Goal: Task Accomplishment & Management: Complete application form

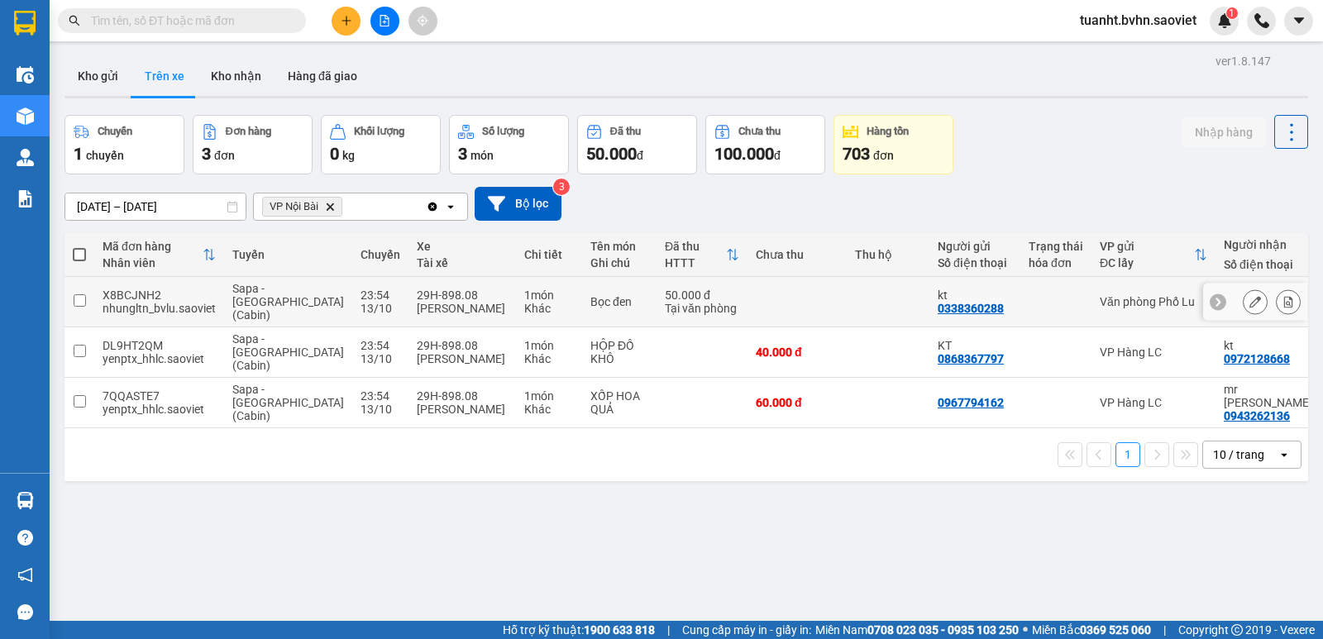
click at [72, 294] on td at bounding box center [80, 302] width 30 height 50
checkbox input "true"
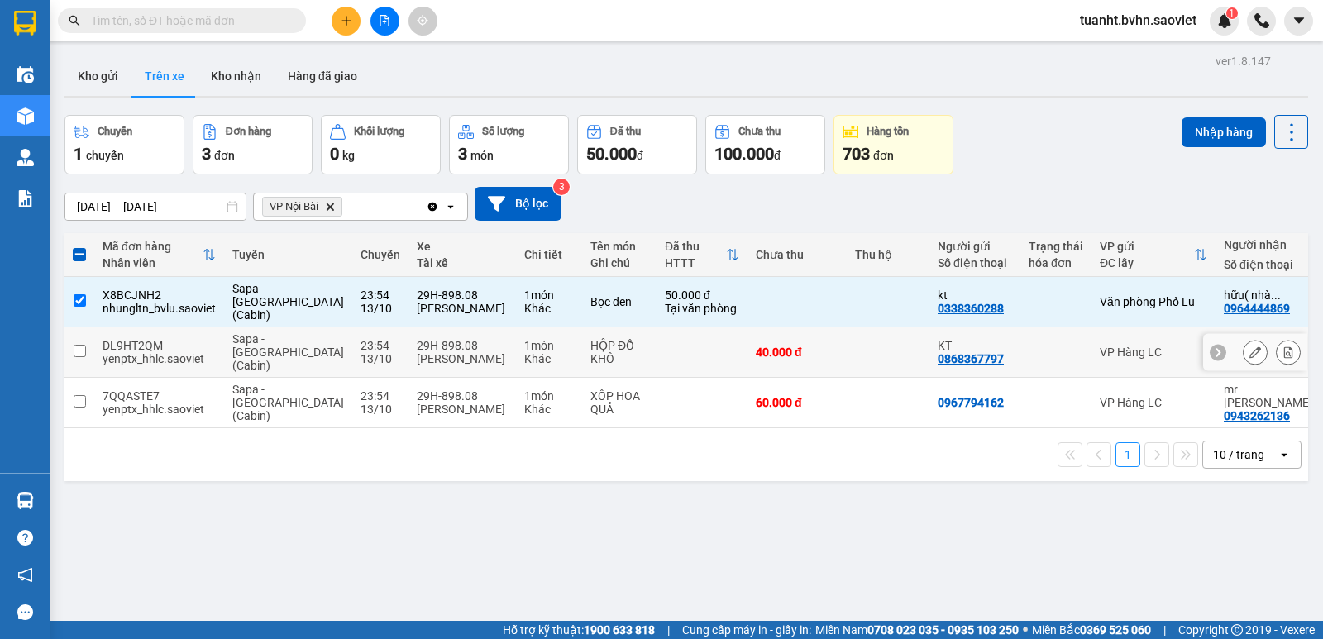
click at [80, 345] on input "checkbox" at bounding box center [80, 351] width 12 height 12
checkbox input "true"
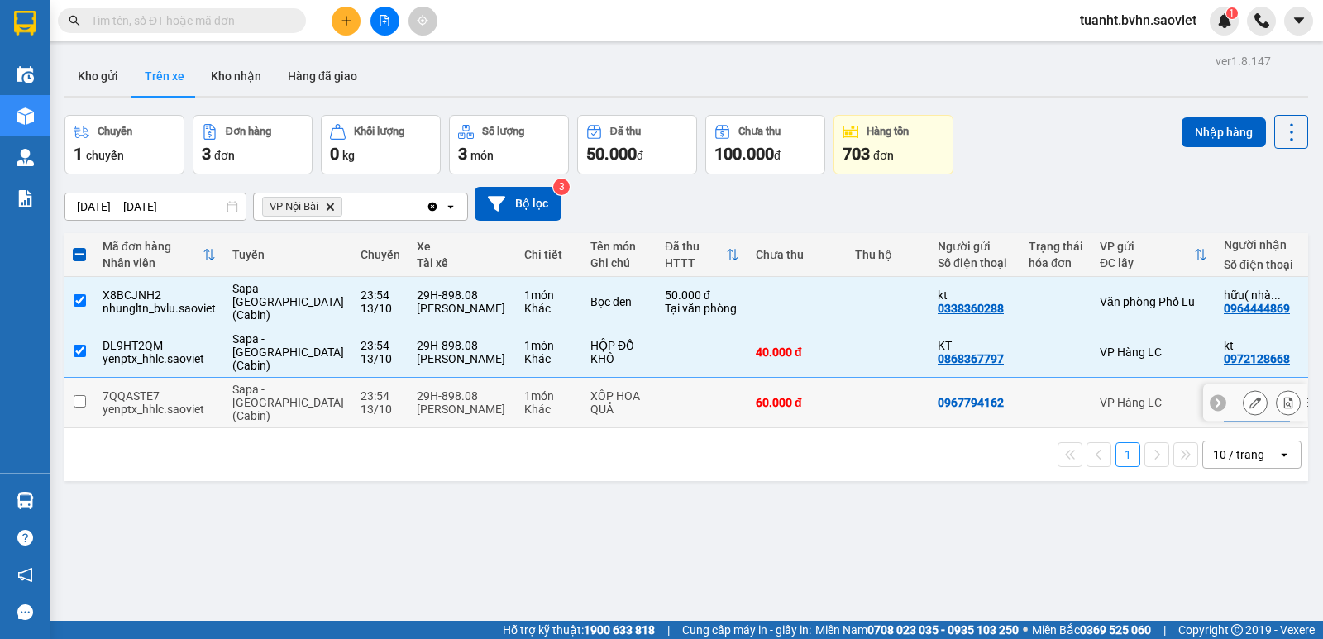
click at [79, 395] on input "checkbox" at bounding box center [80, 401] width 12 height 12
checkbox input "true"
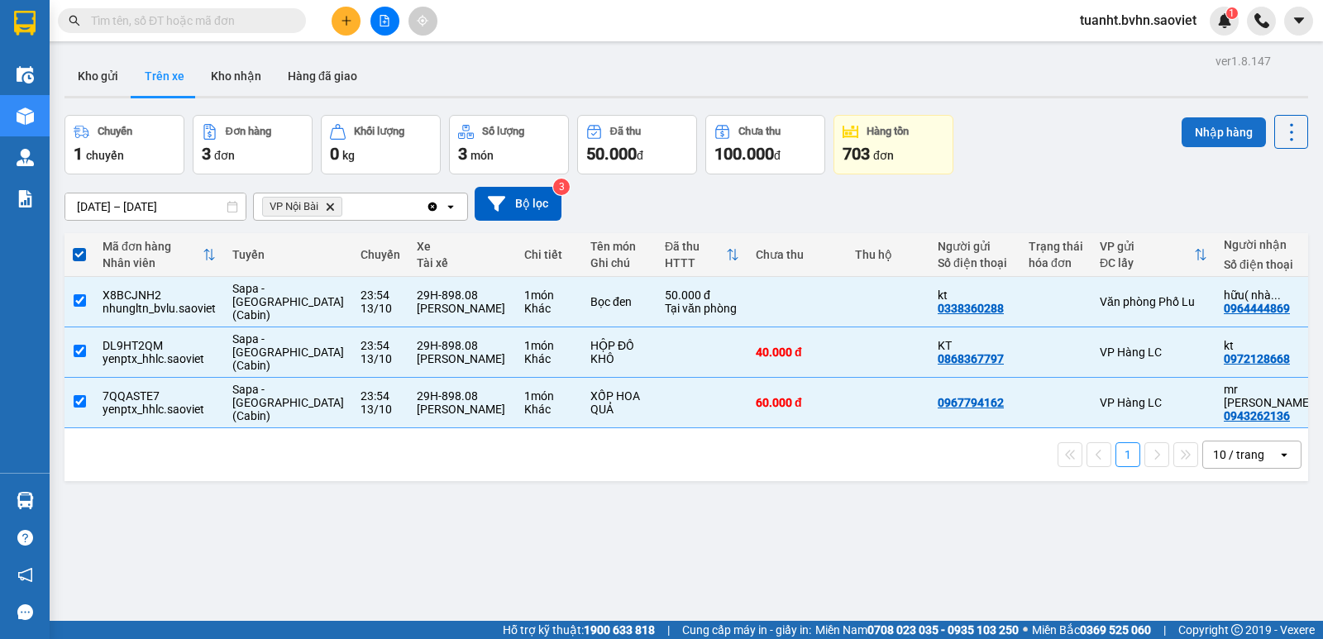
click at [1182, 136] on button "Nhập hàng" at bounding box center [1224, 132] width 84 height 30
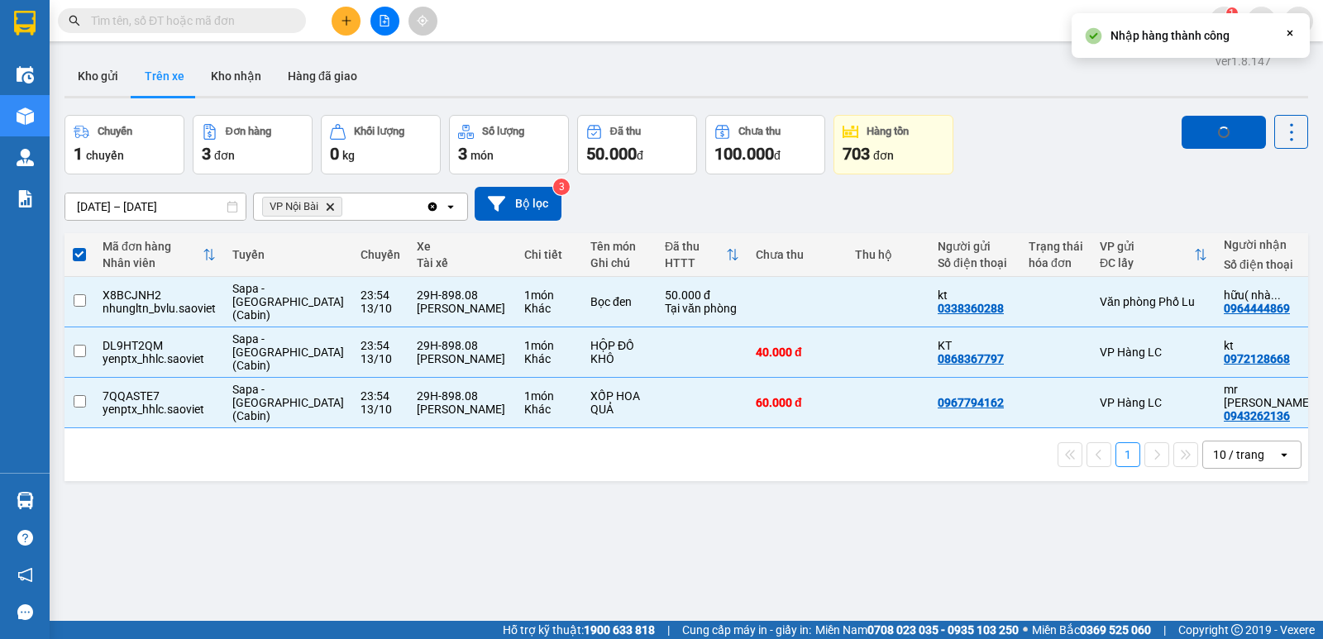
checkbox input "false"
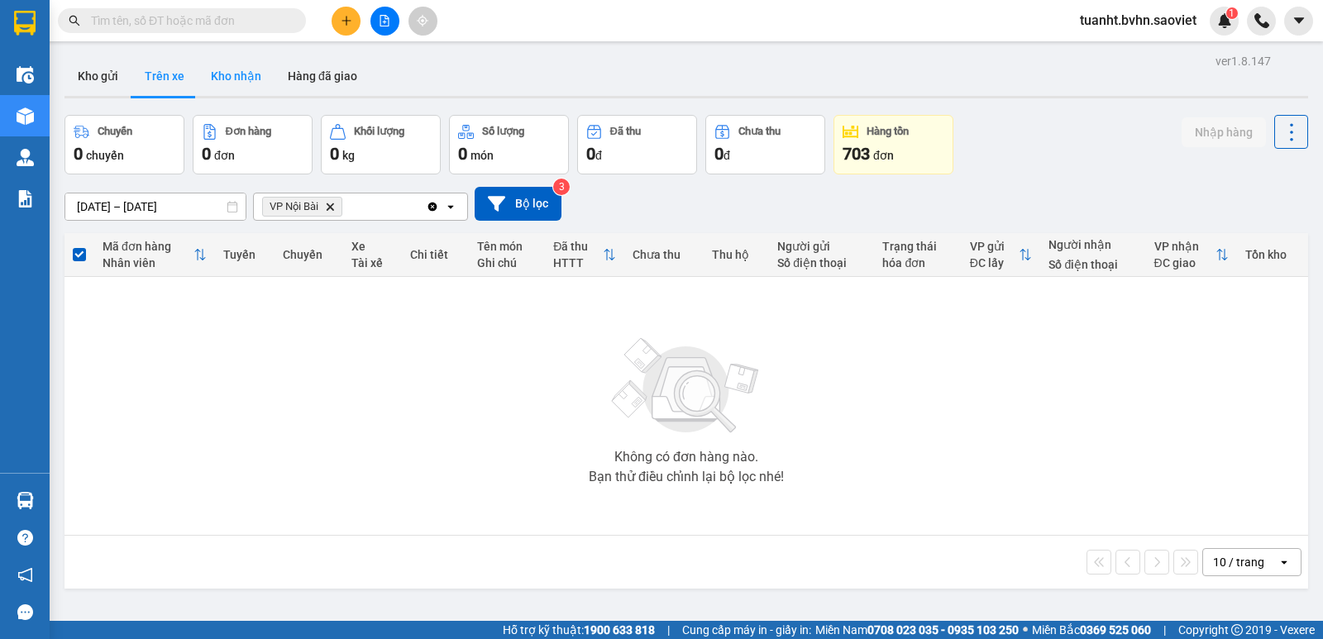
click at [219, 74] on button "Kho nhận" at bounding box center [236, 76] width 77 height 40
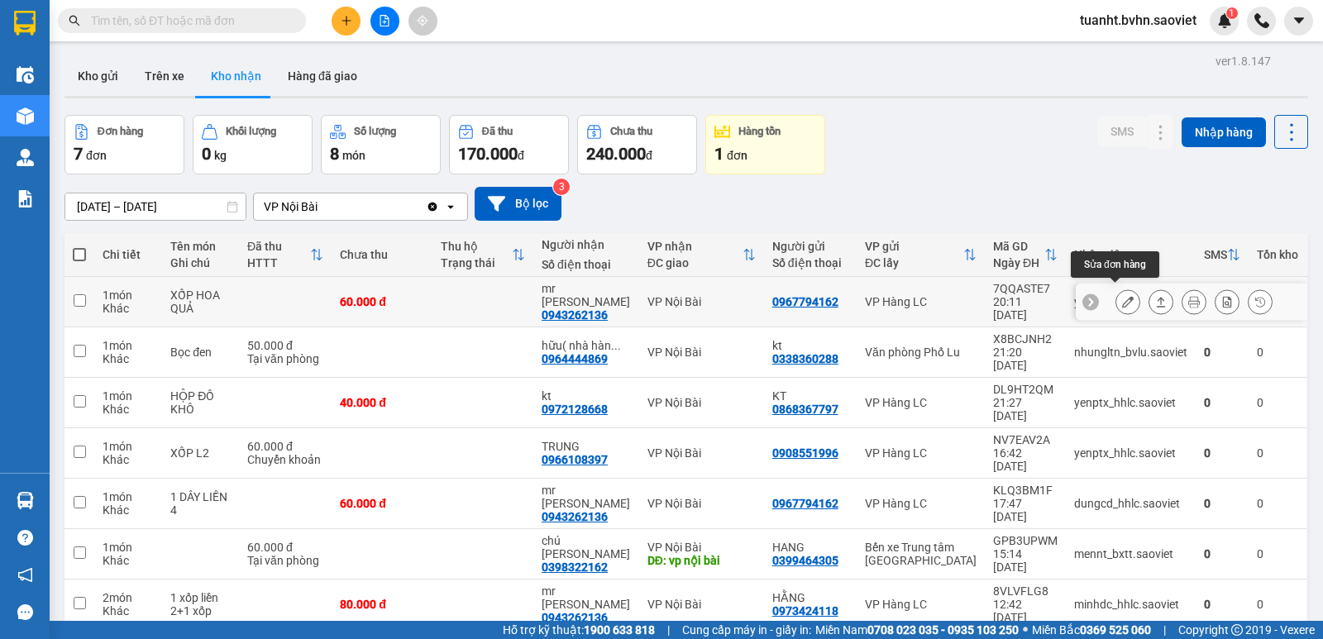
click at [1122, 296] on icon at bounding box center [1128, 302] width 12 height 12
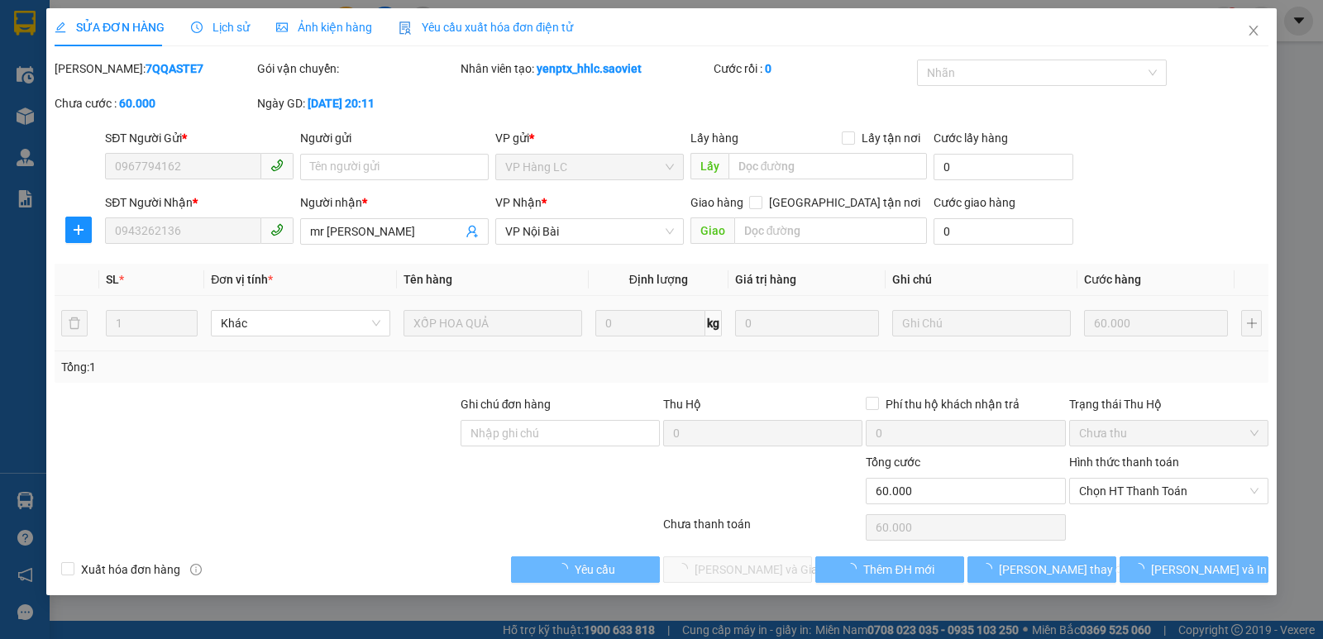
type input "0967794162"
type input "0943262136"
type input "mr [PERSON_NAME]"
type input "0"
type input "60.000"
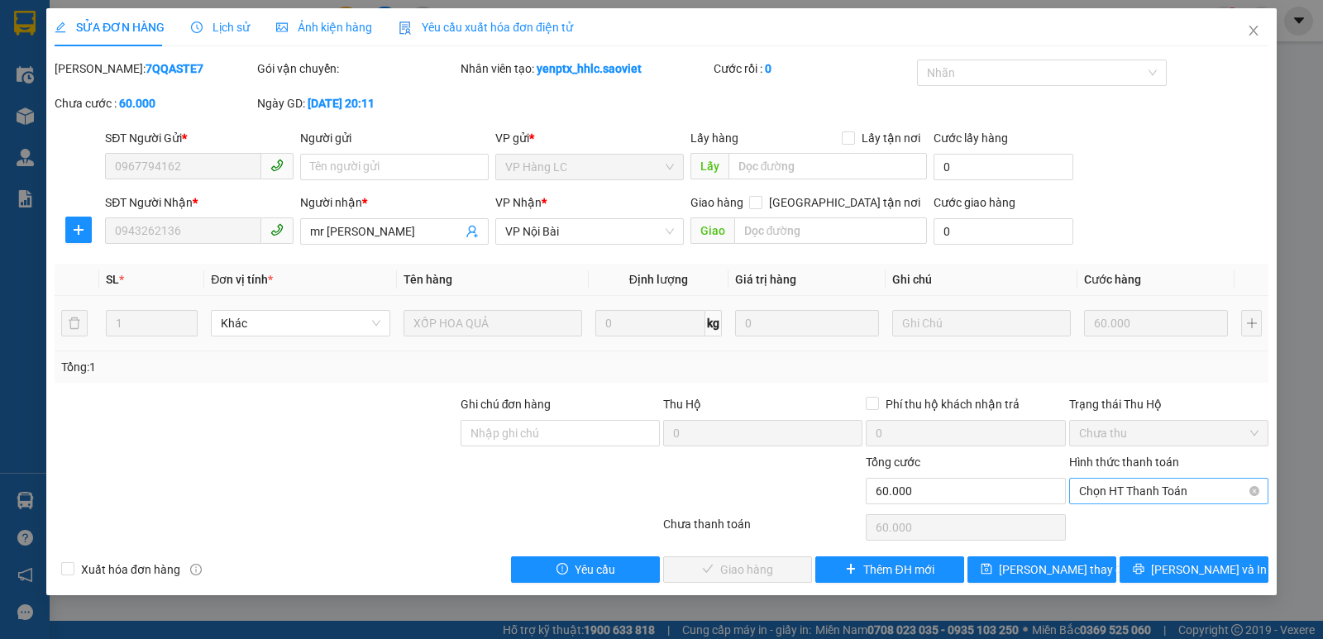
click at [1115, 497] on span "Chọn HT Thanh Toán" at bounding box center [1168, 491] width 179 height 25
click at [1115, 544] on div "Chuyển khoản" at bounding box center [1168, 551] width 179 height 18
type input "0"
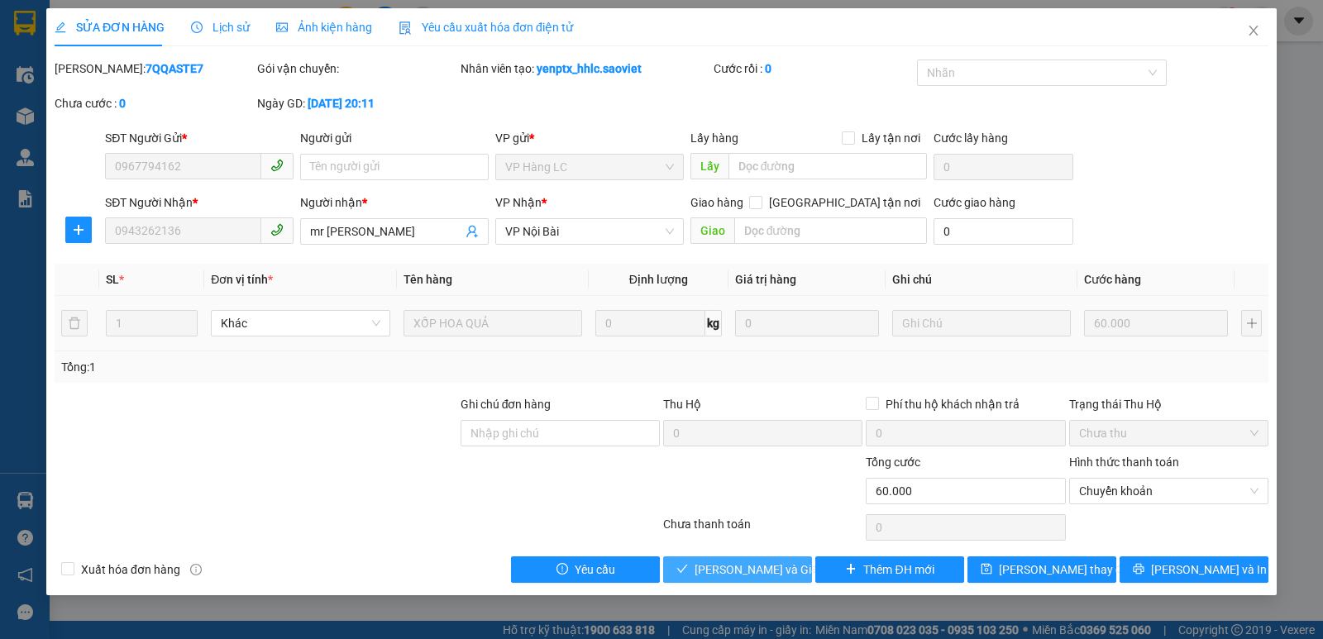
click at [772, 569] on span "[PERSON_NAME] và Giao hàng" at bounding box center [774, 570] width 159 height 18
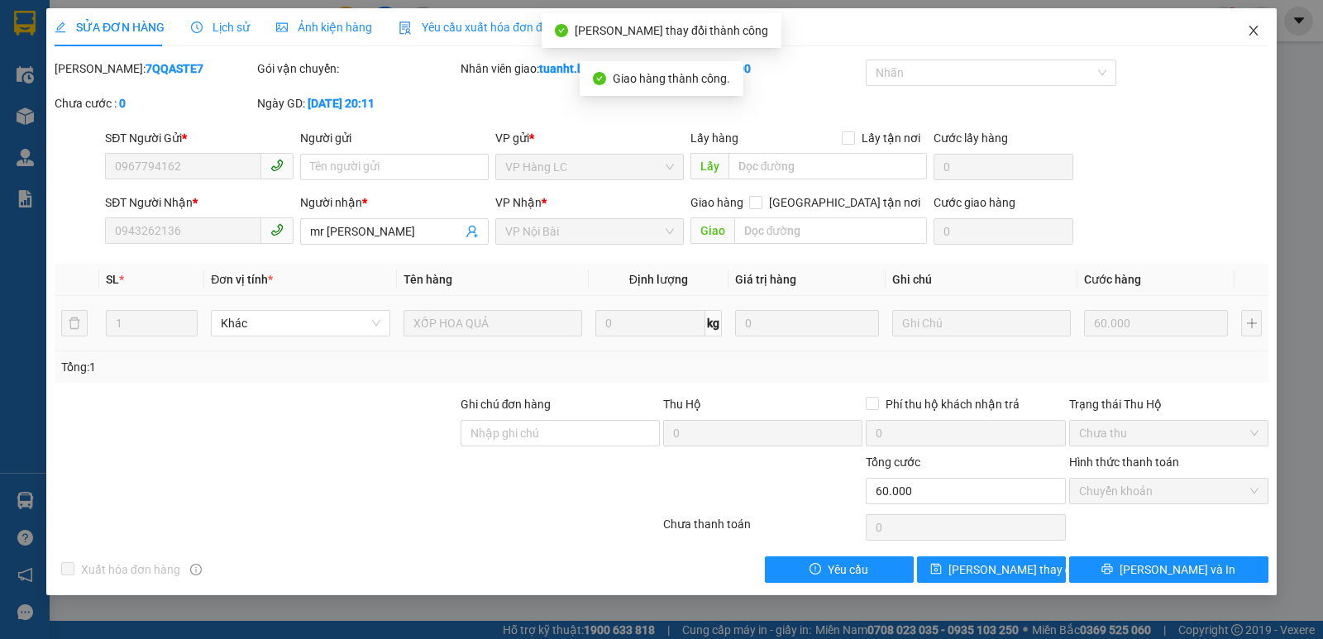
click at [1251, 31] on icon "close" at bounding box center [1253, 30] width 13 height 13
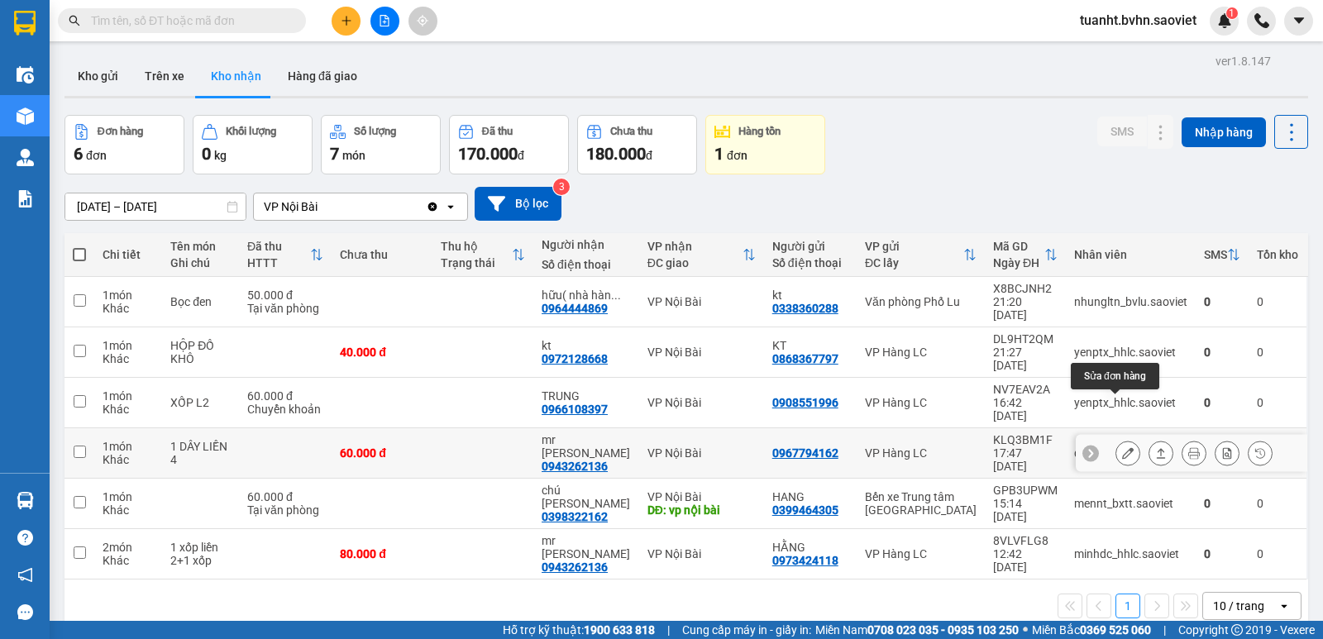
click at [1122, 447] on icon at bounding box center [1128, 453] width 12 height 12
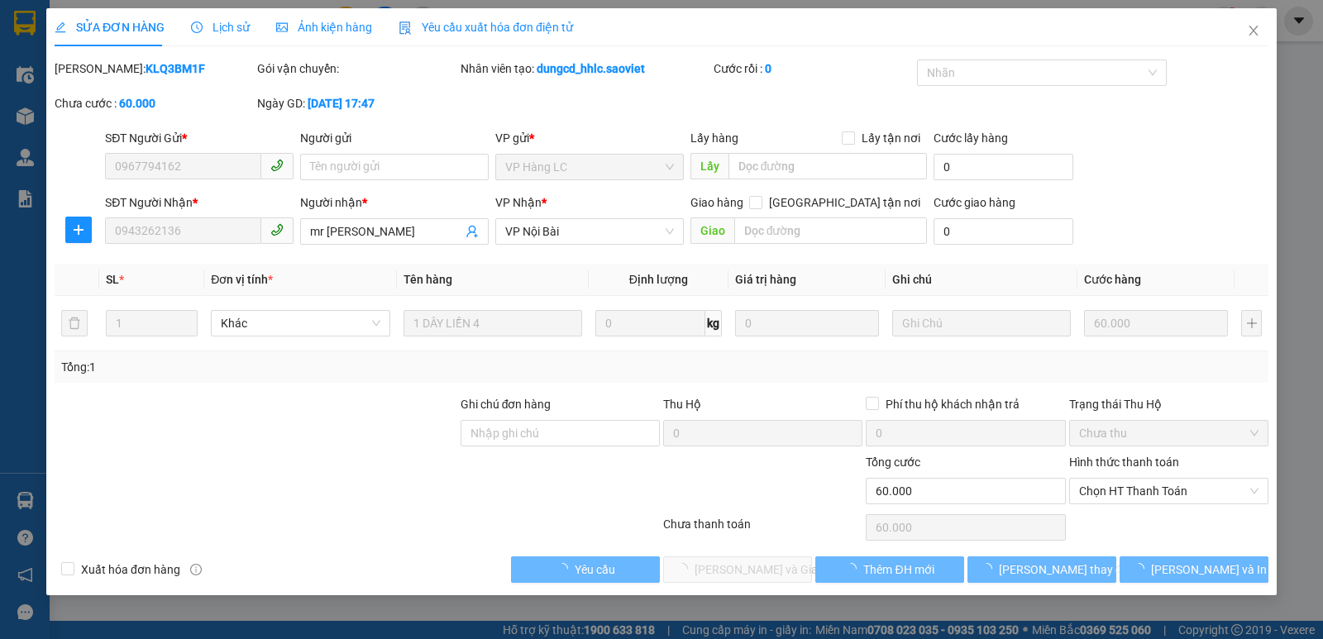
type input "0967794162"
type input "0943262136"
type input "mr [PERSON_NAME]"
type input "0"
type input "60.000"
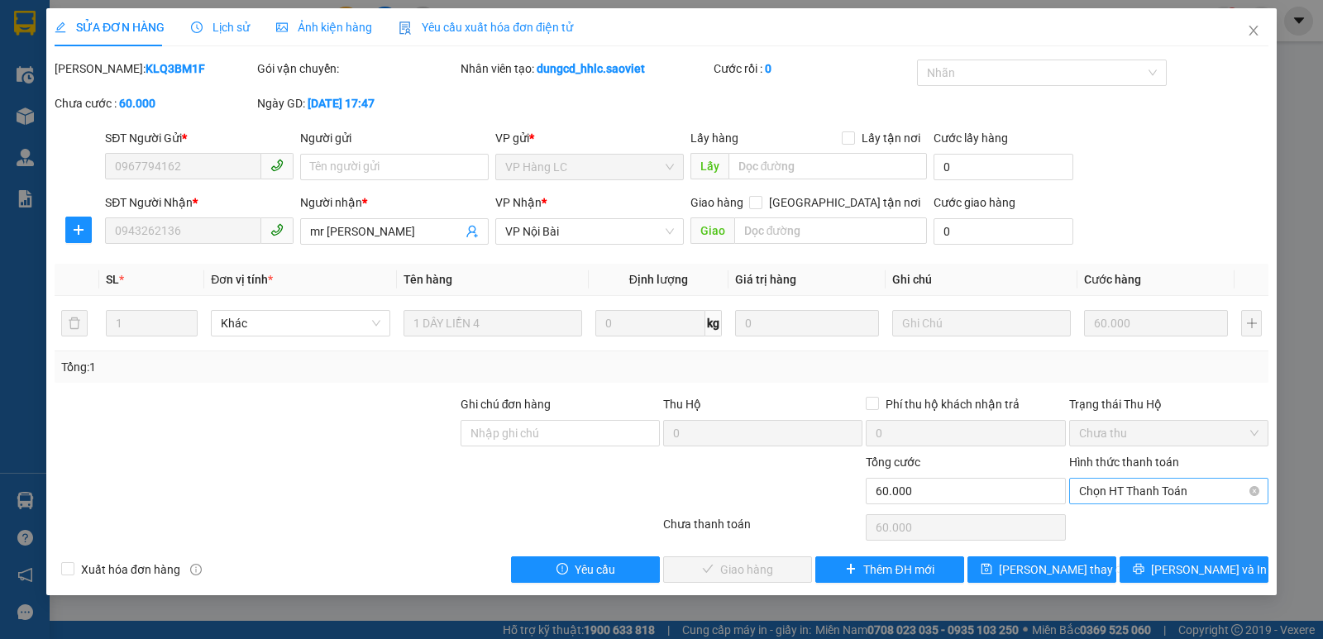
click at [1154, 492] on span "Chọn HT Thanh Toán" at bounding box center [1168, 491] width 179 height 25
click at [1140, 554] on div "Chuyển khoản" at bounding box center [1168, 551] width 179 height 18
type input "0"
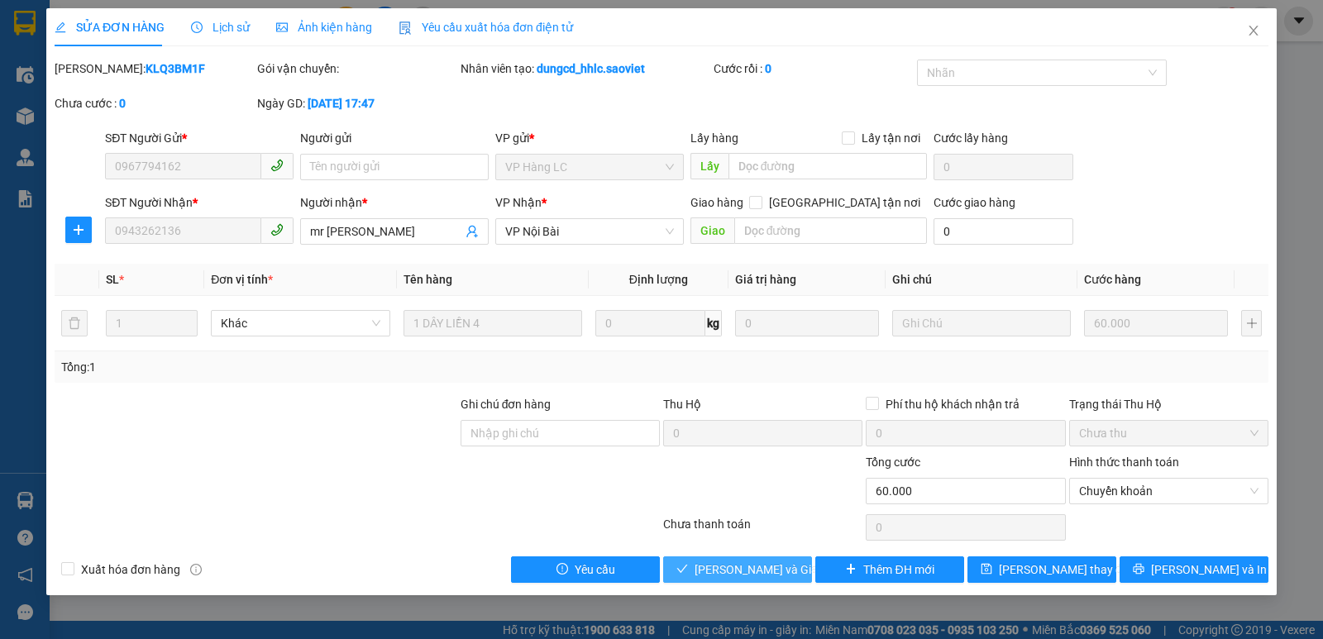
click at [770, 571] on span "[PERSON_NAME] và Giao hàng" at bounding box center [774, 570] width 159 height 18
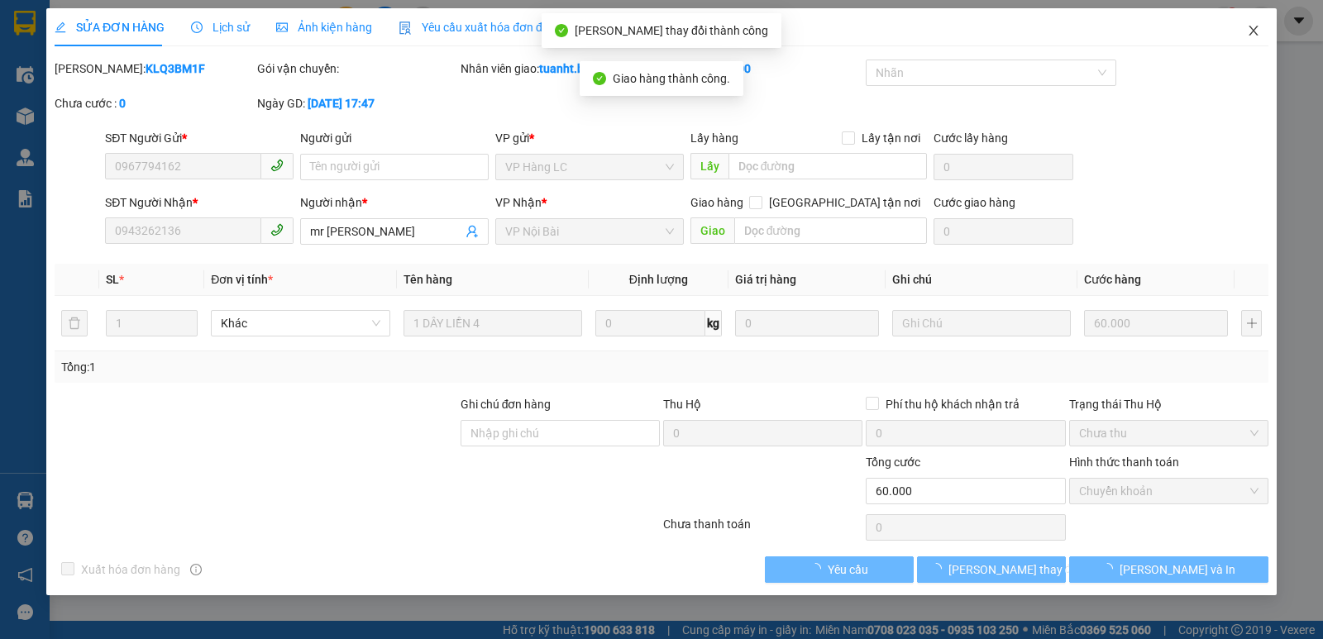
click at [1255, 37] on icon "close" at bounding box center [1253, 30] width 13 height 13
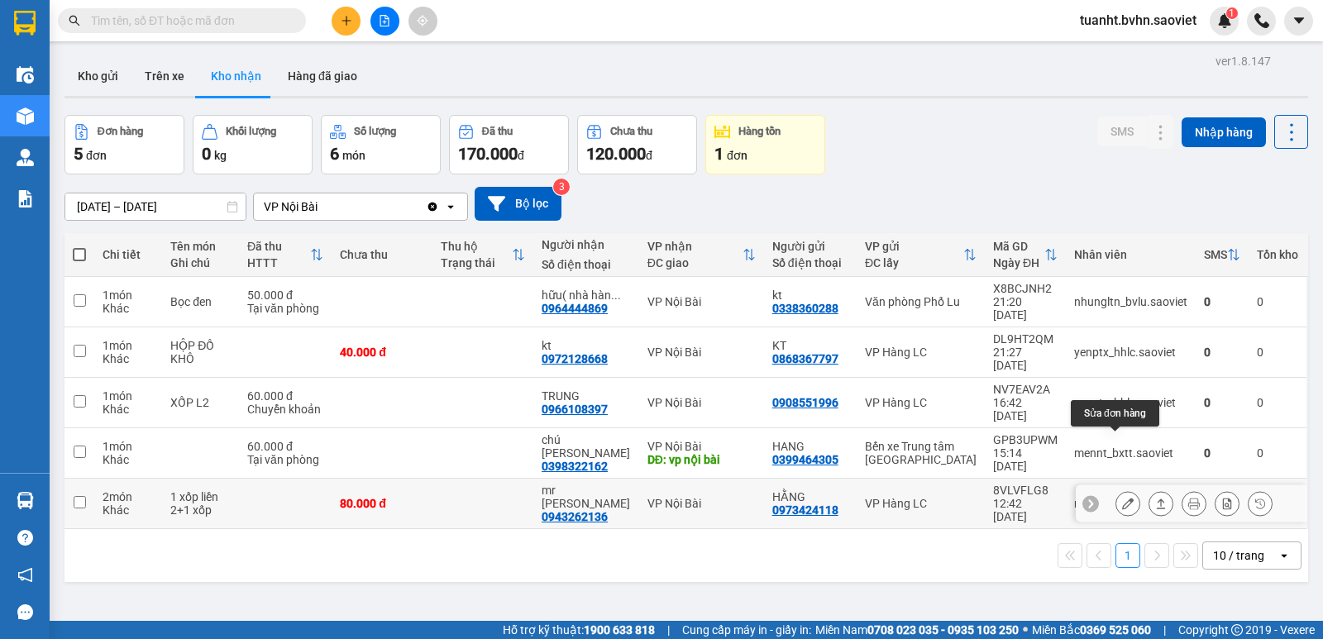
click at [1122, 498] on icon at bounding box center [1128, 504] width 12 height 12
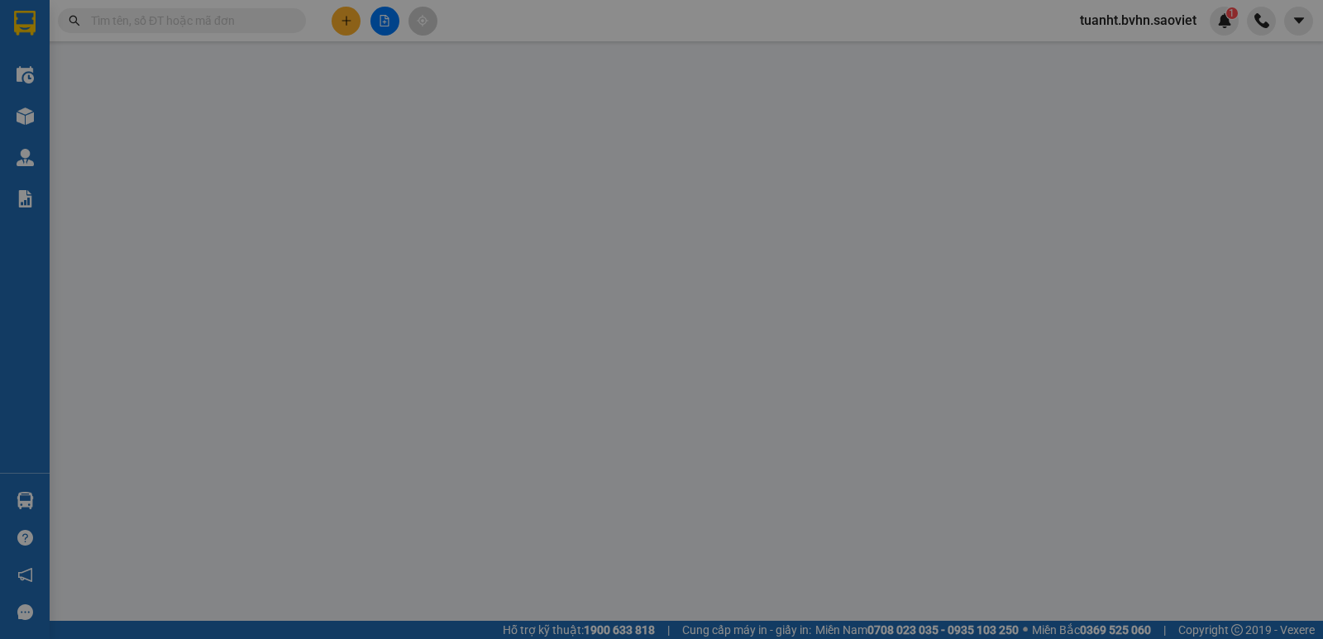
type input "0973424118"
type input "HẰNG"
type input "0943262136"
type input "mr [PERSON_NAME]"
type input "0"
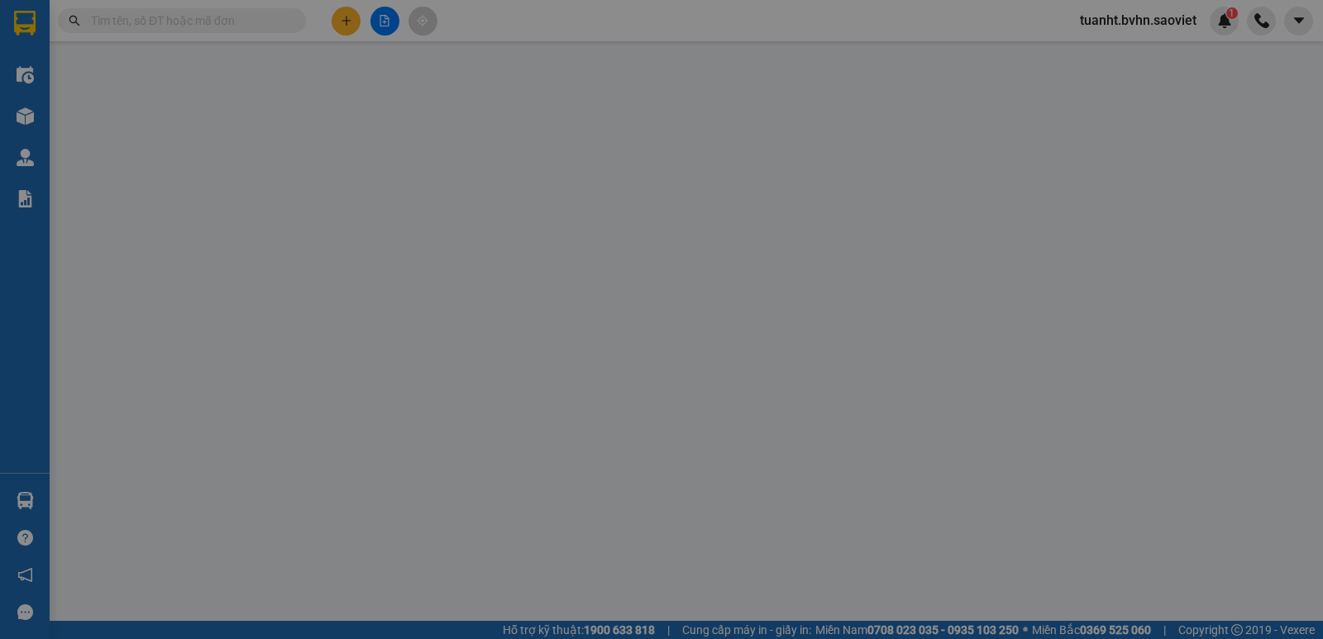
type input "80.000"
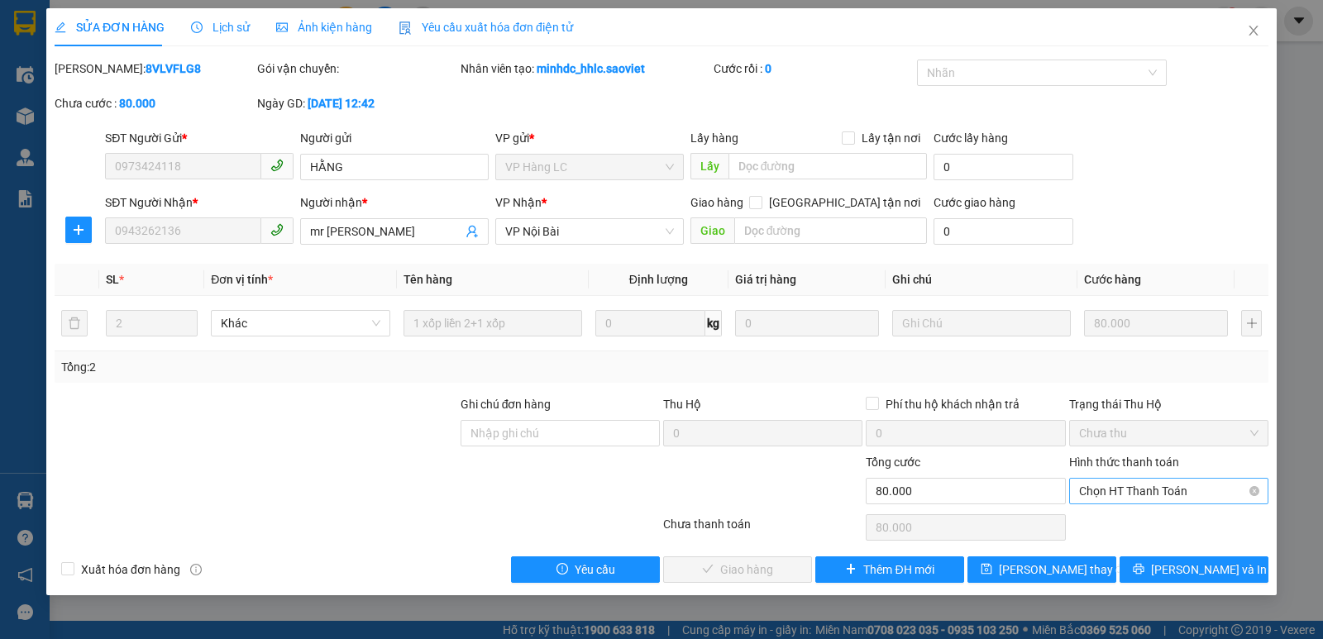
click at [1115, 486] on span "Chọn HT Thanh Toán" at bounding box center [1168, 491] width 179 height 25
click at [1109, 548] on div "Chuyển khoản" at bounding box center [1168, 551] width 179 height 18
type input "0"
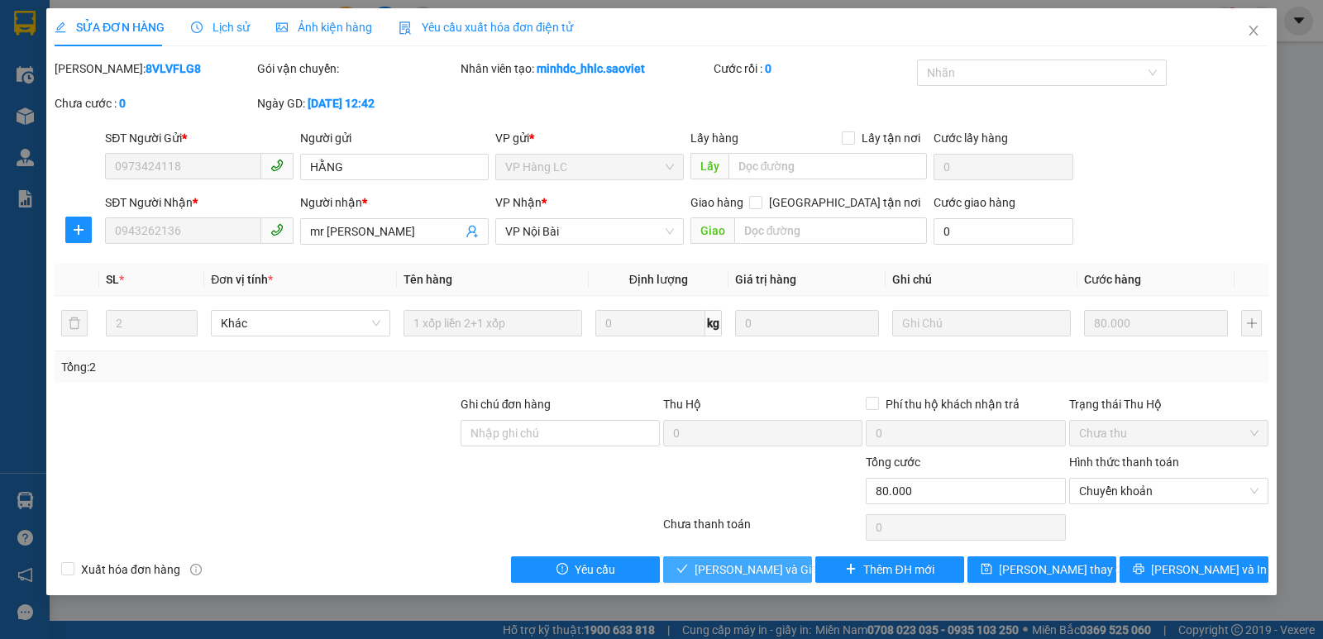
click at [758, 573] on span "[PERSON_NAME] và Giao hàng" at bounding box center [774, 570] width 159 height 18
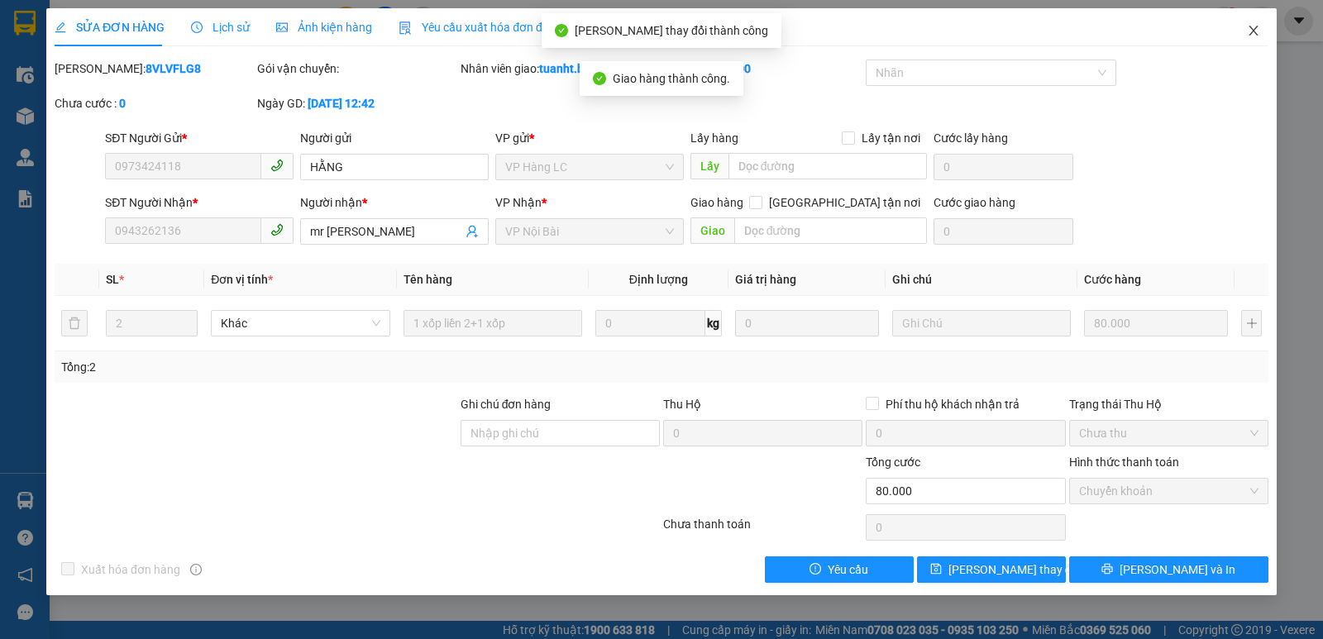
click at [1259, 32] on icon "close" at bounding box center [1253, 30] width 13 height 13
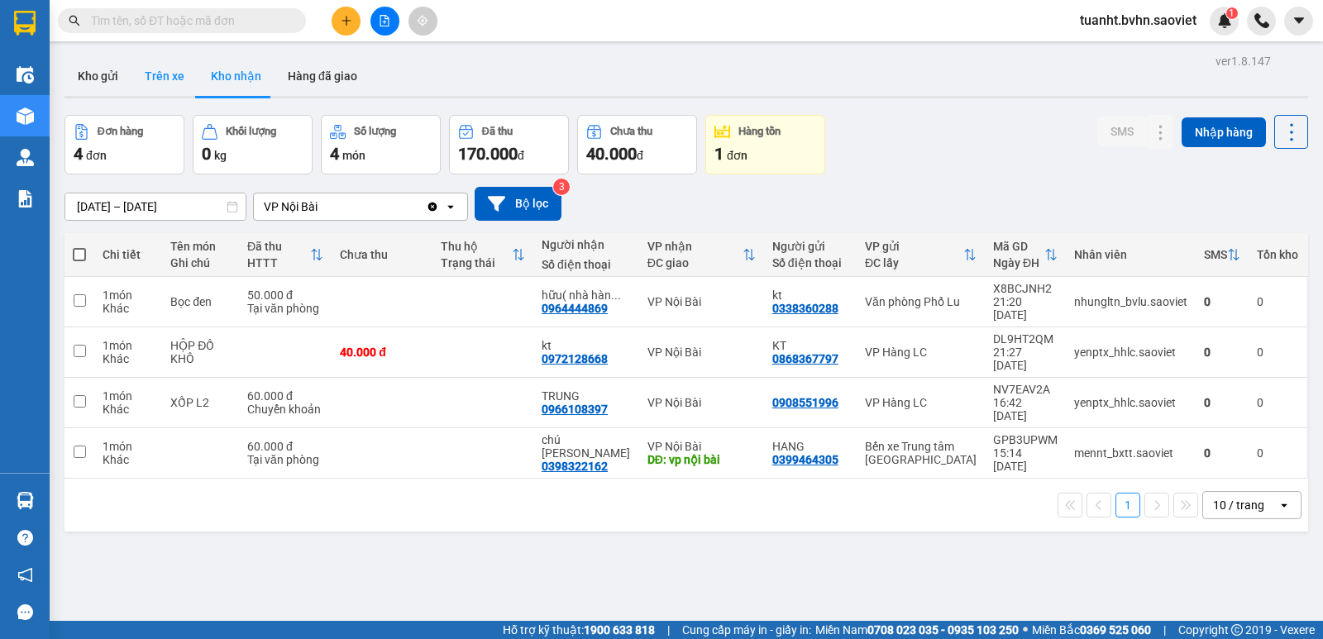
click at [163, 76] on button "Trên xe" at bounding box center [164, 76] width 66 height 40
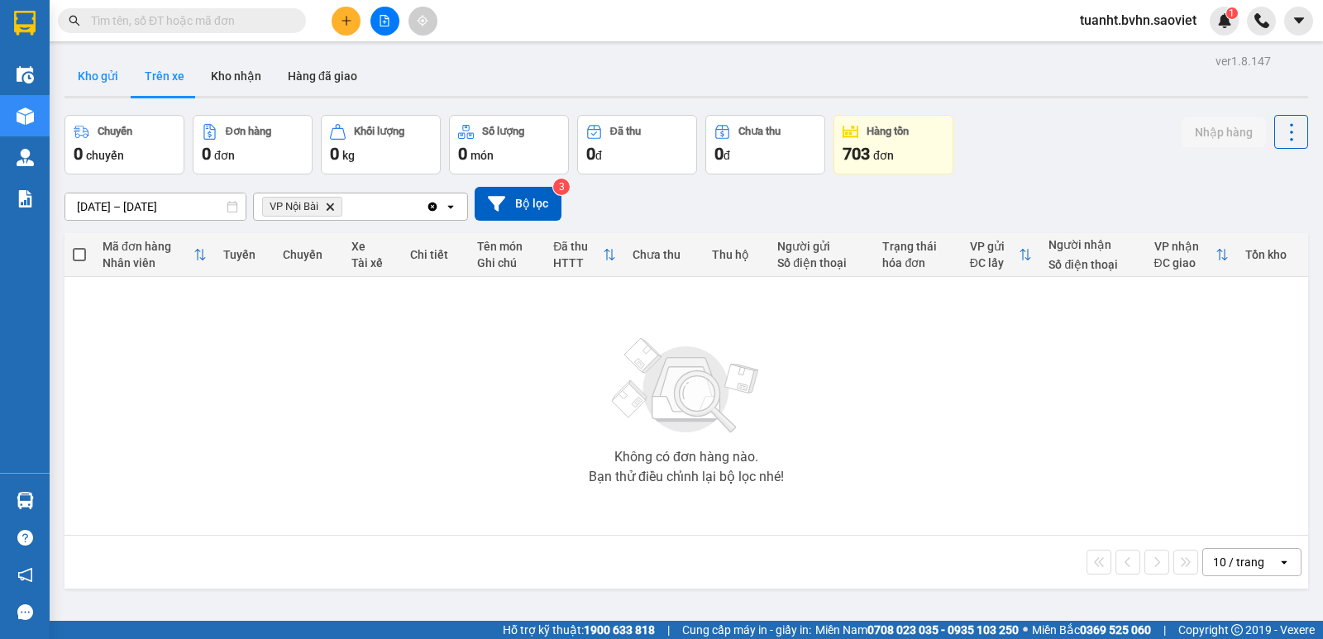
click at [102, 79] on button "Kho gửi" at bounding box center [98, 76] width 67 height 40
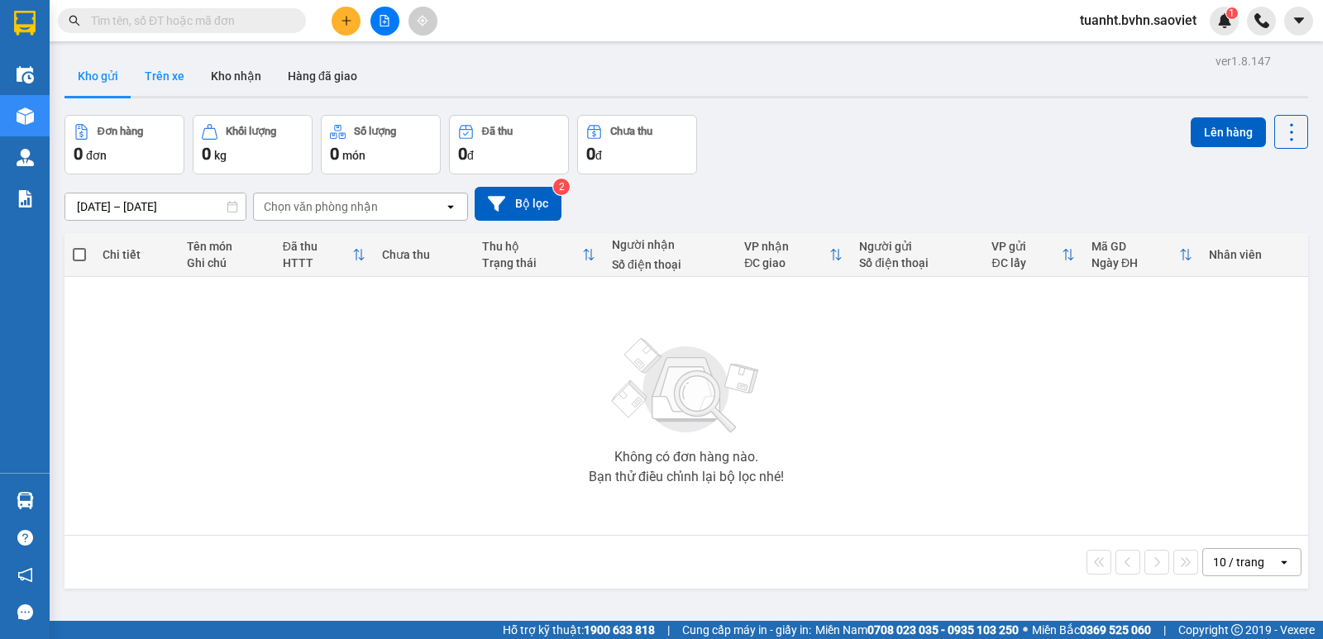
click at [170, 78] on button "Trên xe" at bounding box center [164, 76] width 66 height 40
